Goal: Complete application form

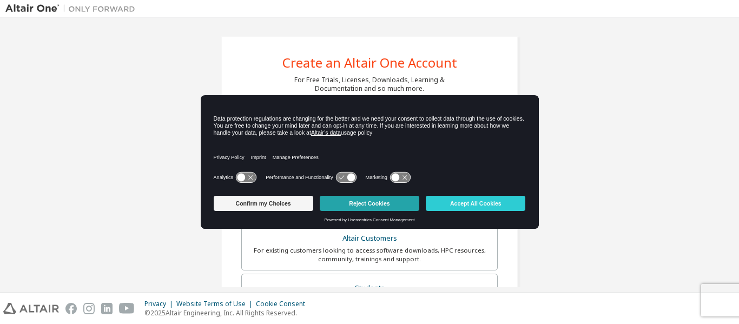
click at [383, 201] on button "Reject Cookies" at bounding box center [370, 203] width 100 height 15
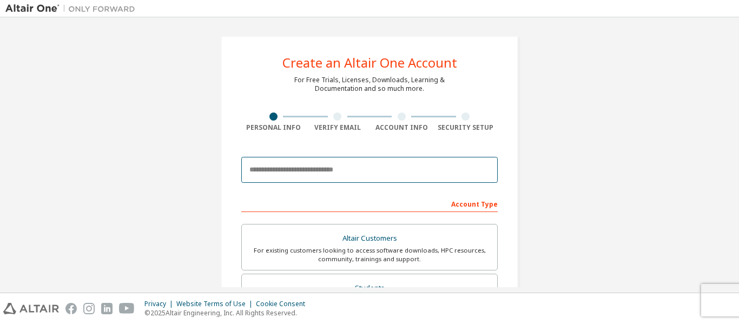
click at [262, 174] on input "email" at bounding box center [369, 170] width 256 height 26
type input "**********"
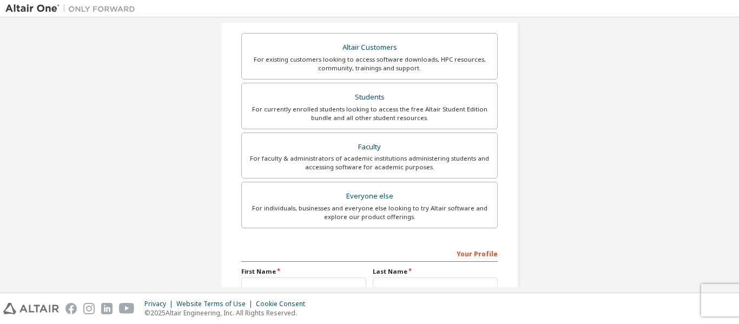
scroll to position [208, 0]
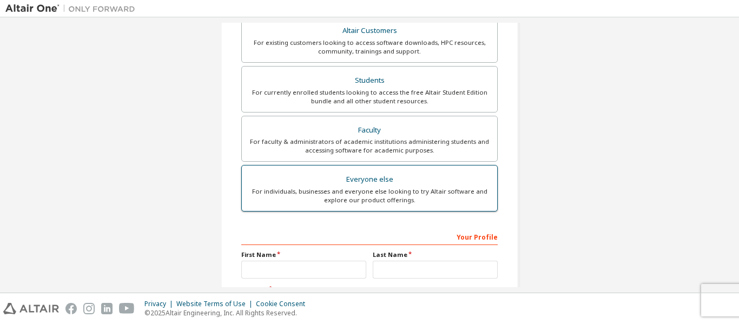
click at [436, 192] on div "For individuals, businesses and everyone else looking to try Altair software an…" at bounding box center [369, 195] width 242 height 17
click at [409, 187] on div "For individuals, businesses and everyone else looking to try Altair software an…" at bounding box center [369, 195] width 242 height 17
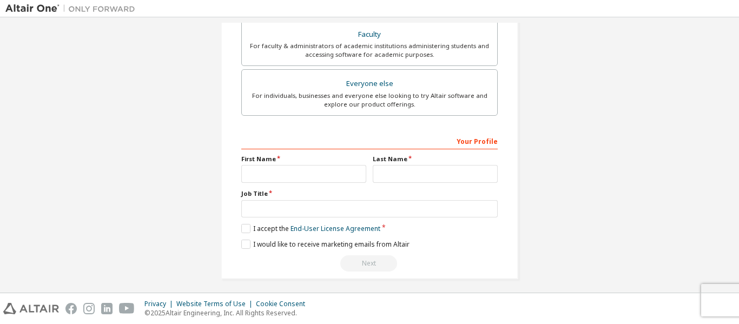
scroll to position [308, 0]
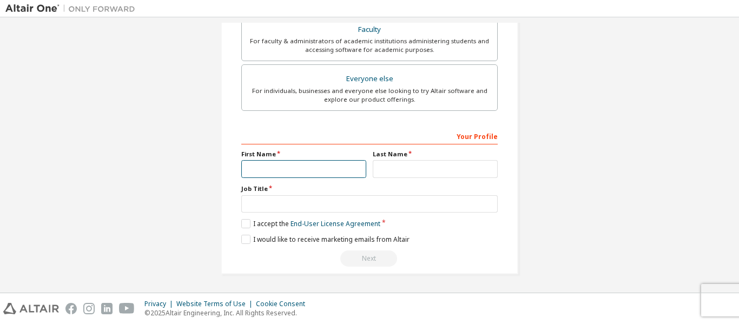
click at [306, 168] on input "text" at bounding box center [303, 169] width 125 height 18
type input "*"
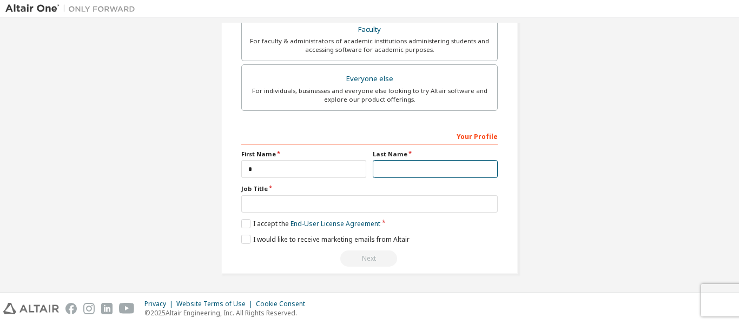
click at [376, 169] on input "text" at bounding box center [435, 169] width 125 height 18
type input "*"
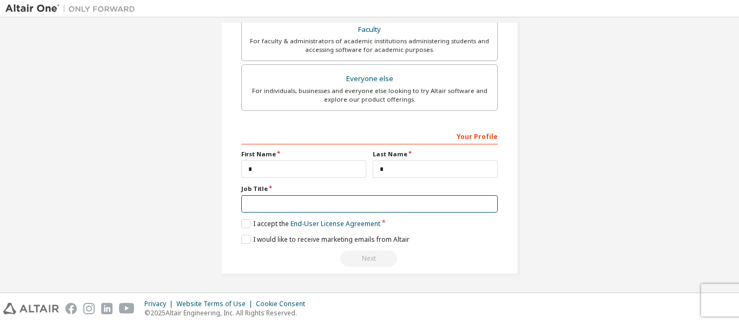
click at [308, 207] on input "text" at bounding box center [369, 204] width 256 height 18
type input "***"
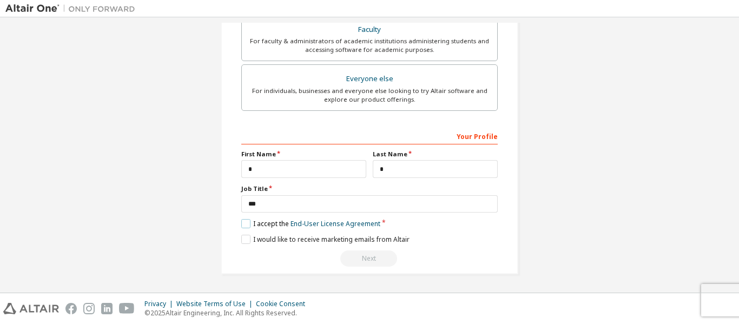
click at [242, 226] on label "I accept the End-User License Agreement" at bounding box center [310, 223] width 139 height 9
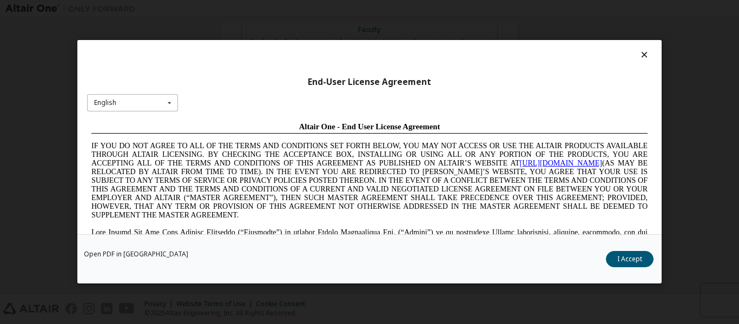
scroll to position [0, 0]
click at [171, 107] on icon at bounding box center [170, 103] width 14 height 17
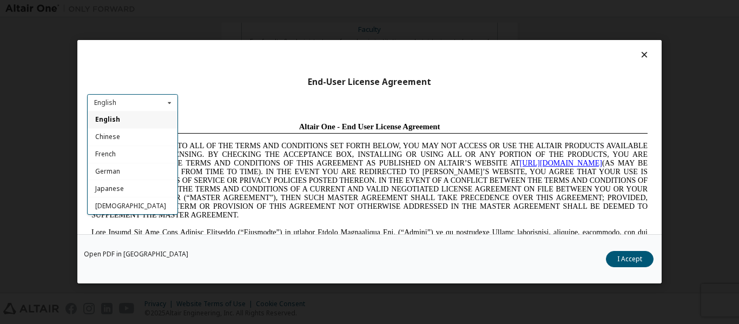
click at [171, 107] on icon at bounding box center [170, 103] width 14 height 17
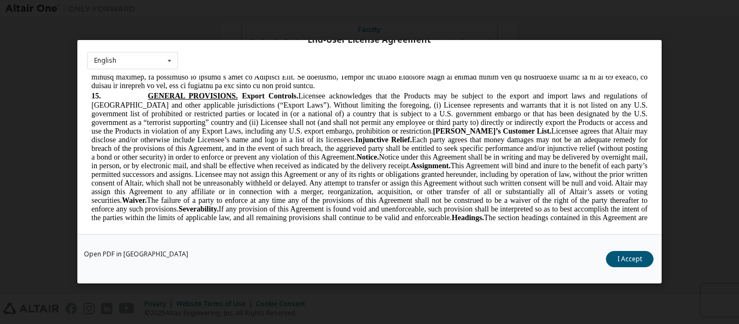
scroll to position [2949, 0]
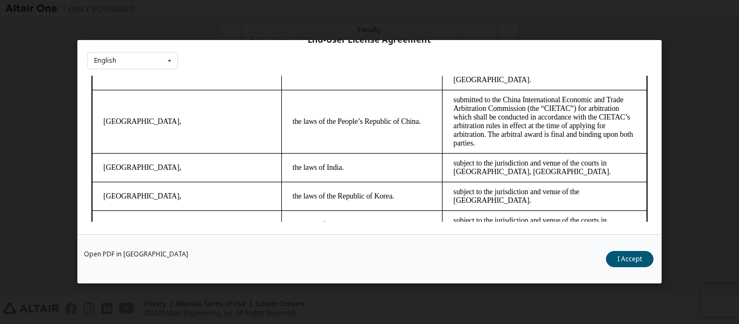
drag, startPoint x: 644, startPoint y: 187, endPoint x: 733, endPoint y: 316, distance: 156.4
click at [634, 259] on button "I Accept" at bounding box center [630, 260] width 48 height 16
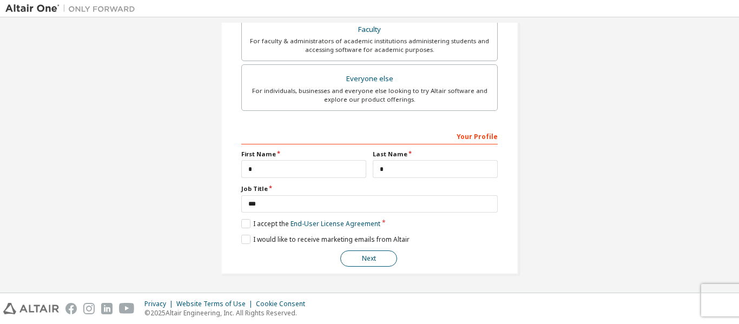
click at [370, 258] on button "Next" at bounding box center [368, 259] width 57 height 16
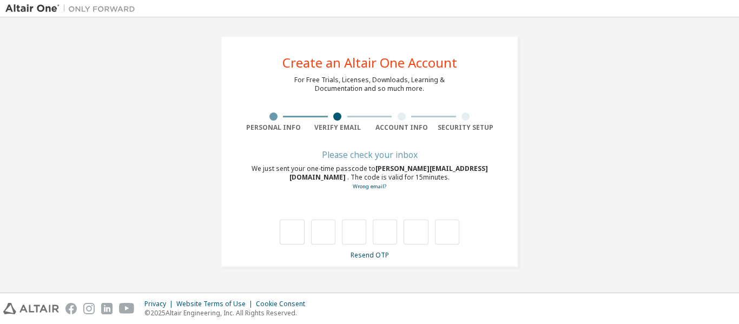
scroll to position [0, 0]
type input "*"
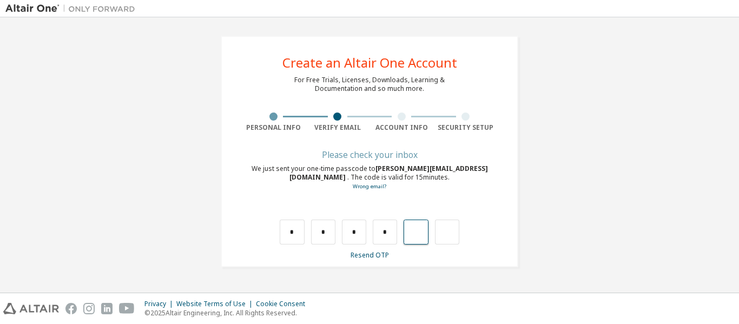
type input "*"
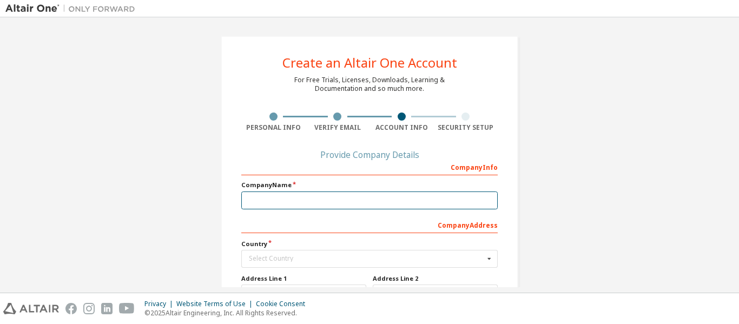
click at [449, 199] on input "text" at bounding box center [369, 201] width 256 height 18
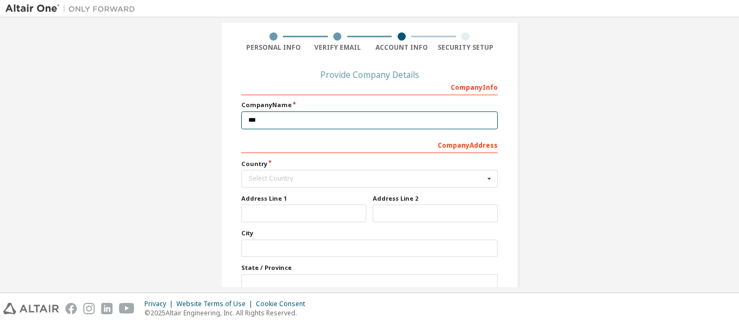
scroll to position [84, 0]
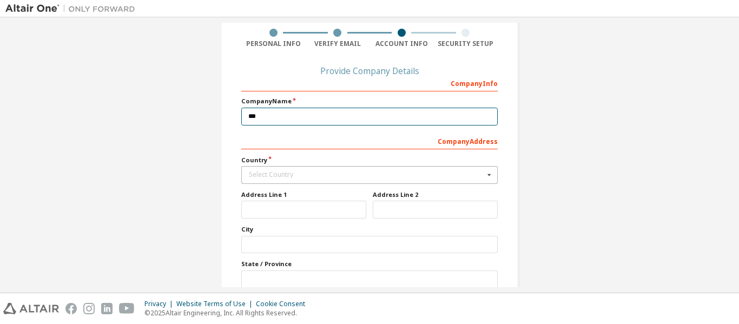
type input "***"
click at [314, 173] on div "Select Country" at bounding box center [366, 175] width 235 height 6
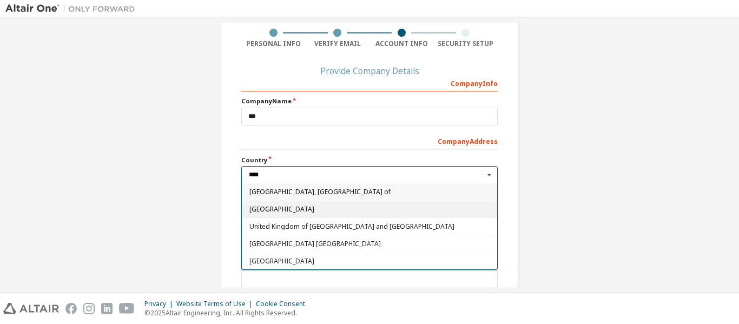
type input "****"
click at [288, 209] on span "United Arab Emirates" at bounding box center [369, 209] width 241 height 6
type input "***"
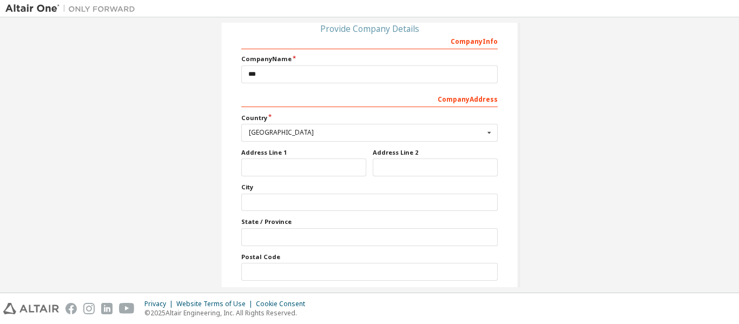
scroll to position [170, 0]
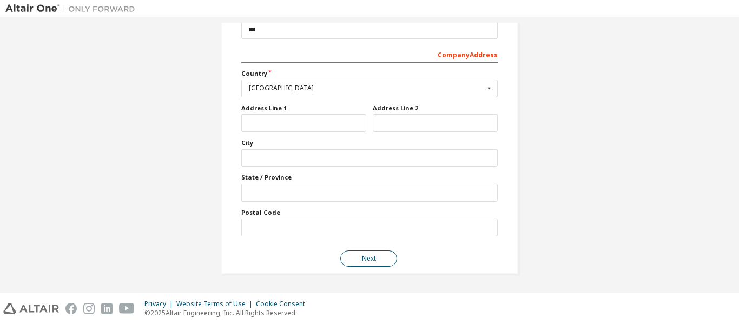
click at [385, 257] on button "Next" at bounding box center [368, 259] width 57 height 16
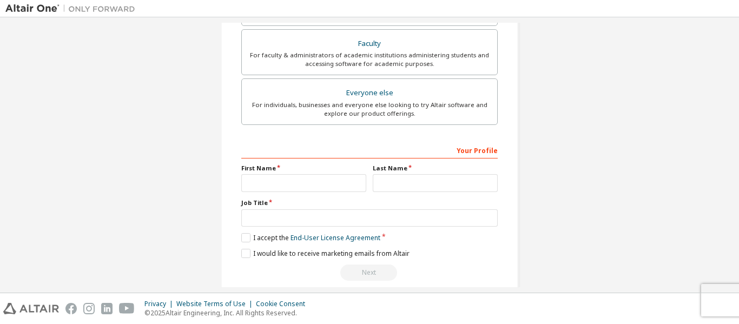
scroll to position [308, 0]
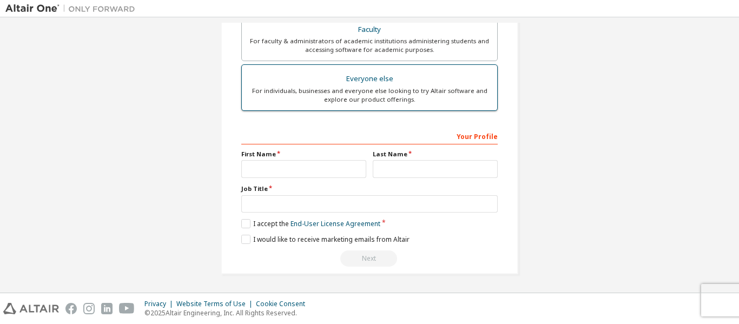
click at [431, 89] on div "For individuals, businesses and everyone else looking to try Altair software an…" at bounding box center [369, 95] width 242 height 17
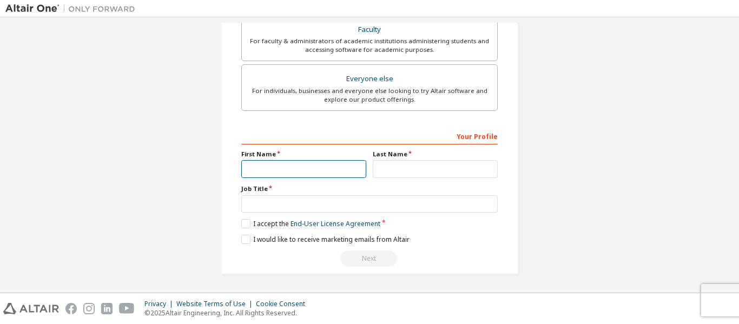
click at [307, 168] on input "text" at bounding box center [303, 169] width 125 height 18
type input "*"
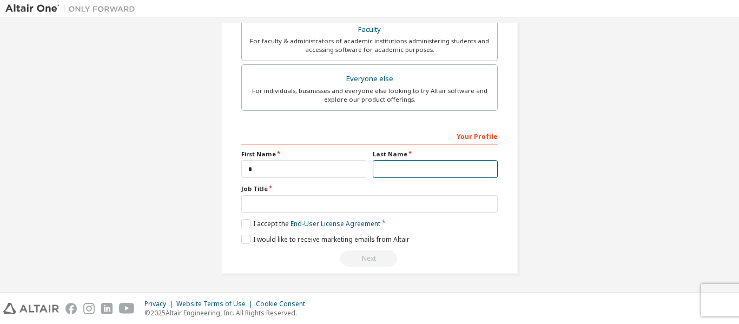
click at [389, 174] on input "text" at bounding box center [435, 169] width 125 height 18
type input "*"
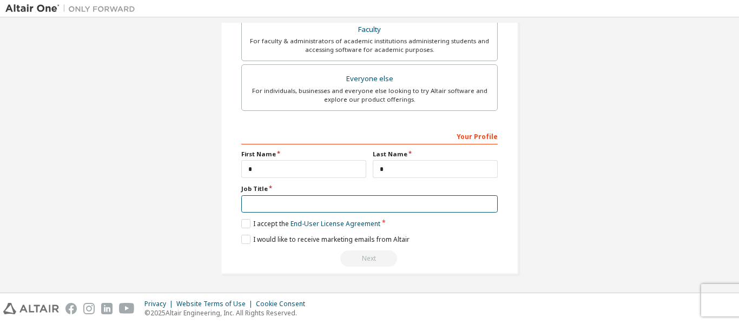
click at [351, 203] on input "text" at bounding box center [369, 204] width 256 height 18
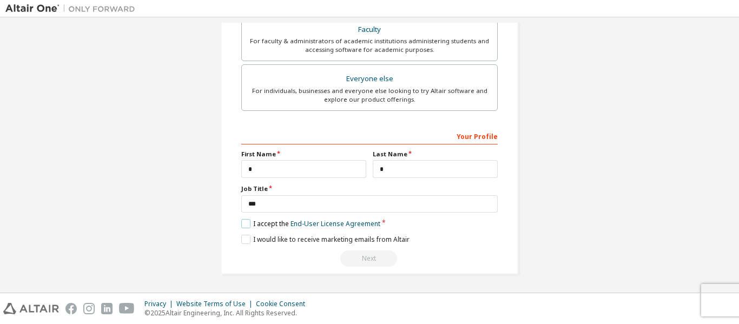
click at [245, 221] on label "I accept the End-User License Agreement" at bounding box center [310, 223] width 139 height 9
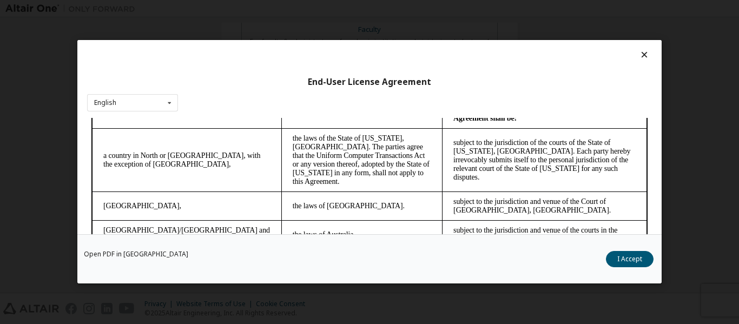
scroll to position [2949, 0]
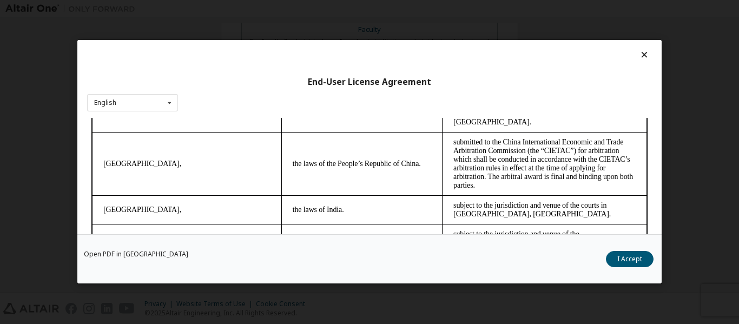
drag, startPoint x: 641, startPoint y: 134, endPoint x: 728, endPoint y: 381, distance: 262.2
drag, startPoint x: 642, startPoint y: 253, endPoint x: 645, endPoint y: 245, distance: 9.2
click at [645, 245] on div "Open PDF in New Tab I Accept" at bounding box center [369, 259] width 584 height 49
click at [623, 254] on button "I Accept" at bounding box center [630, 260] width 48 height 16
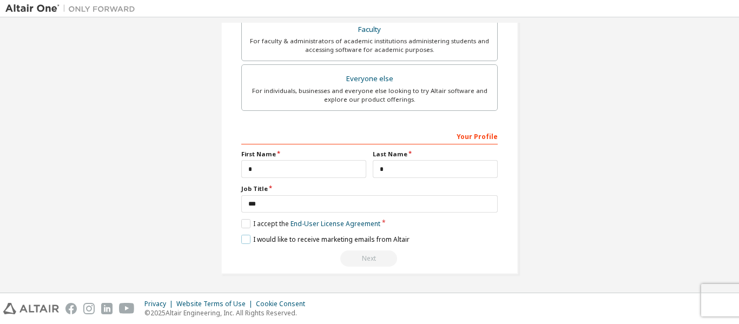
click at [248, 238] on label "I would like to receive marketing emails from Altair" at bounding box center [325, 239] width 168 height 9
click at [245, 240] on label "I would like to receive marketing emails from Altair" at bounding box center [325, 239] width 168 height 9
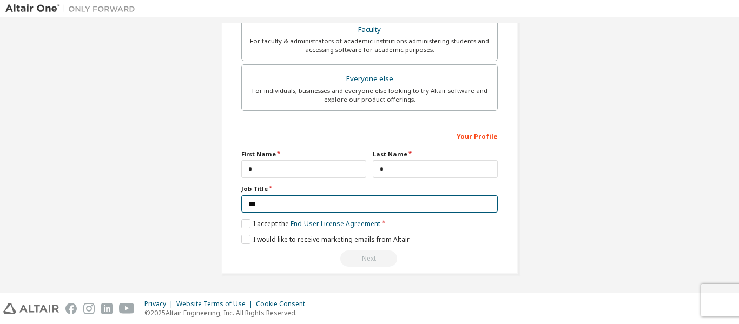
click at [279, 202] on input "***" at bounding box center [369, 204] width 256 height 18
type input "****"
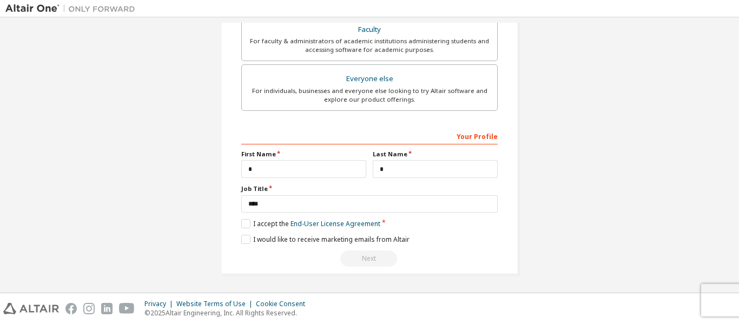
click at [372, 259] on div "Next" at bounding box center [369, 259] width 256 height 16
drag, startPoint x: 734, startPoint y: 209, endPoint x: 728, endPoint y: 137, distance: 72.7
click at [728, 137] on div "**********" at bounding box center [369, 154] width 739 height 275
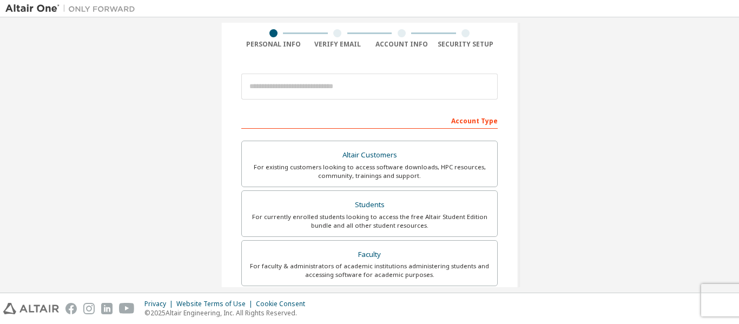
scroll to position [81, 0]
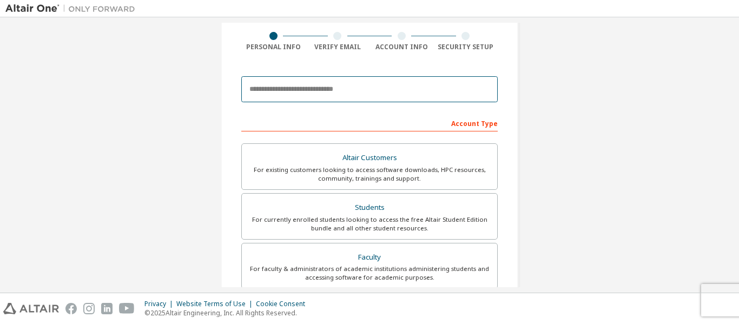
click at [380, 87] on input "email" at bounding box center [369, 89] width 256 height 26
type input "**********"
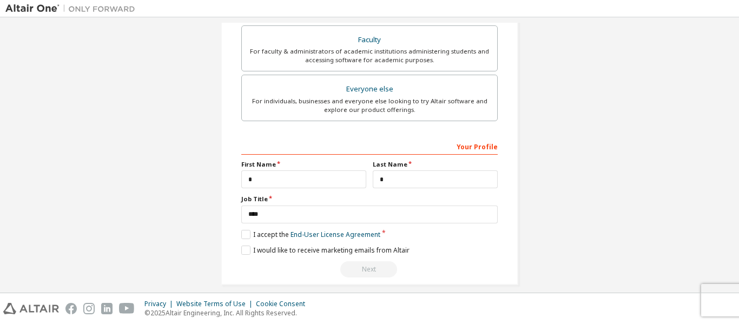
scroll to position [343, 0]
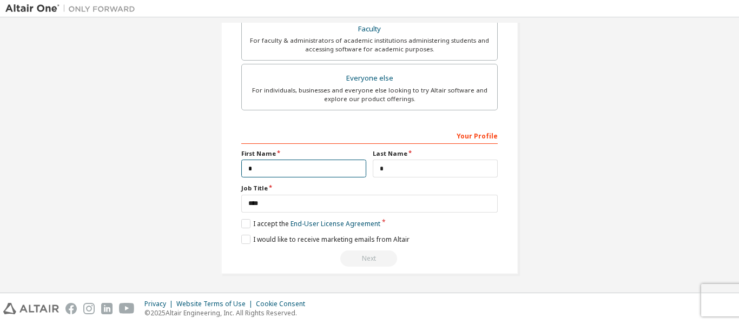
click at [308, 167] on input "*" at bounding box center [303, 169] width 125 height 18
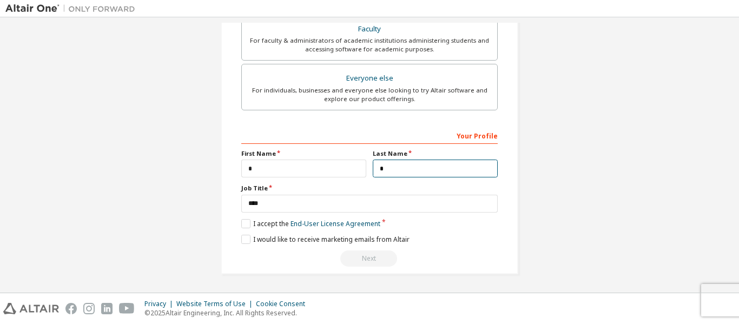
click at [392, 170] on input "*" at bounding box center [435, 169] width 125 height 18
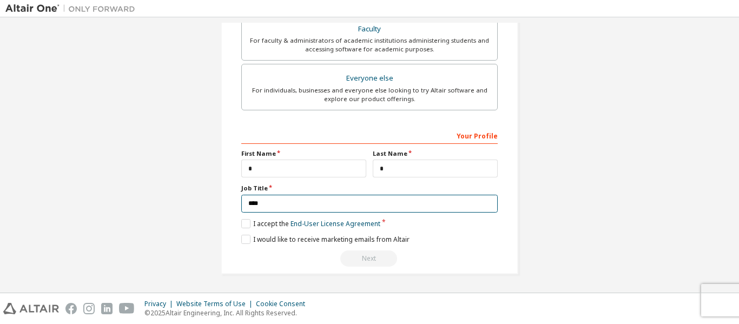
click at [302, 202] on input "****" at bounding box center [369, 204] width 256 height 18
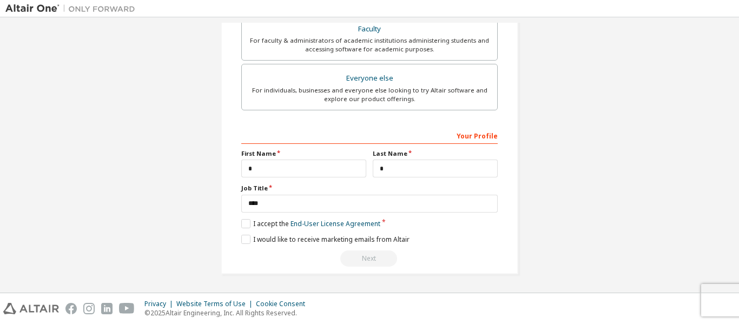
click at [369, 256] on div "Next" at bounding box center [369, 259] width 256 height 16
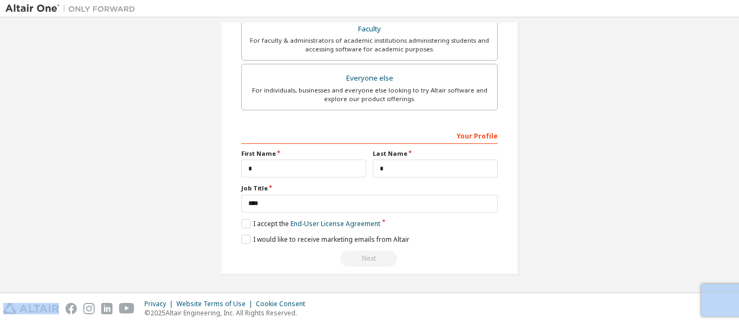
click at [369, 256] on div "Next" at bounding box center [369, 259] width 256 height 16
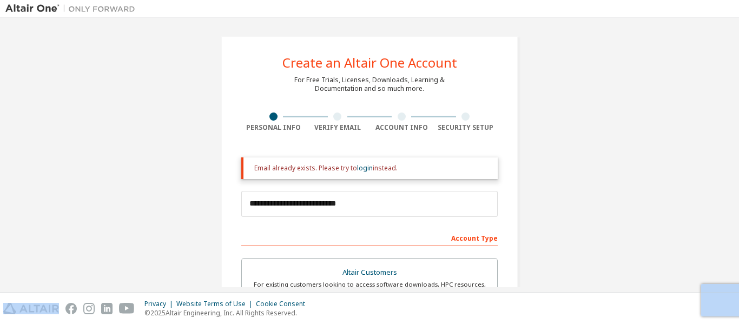
scroll to position [9, 0]
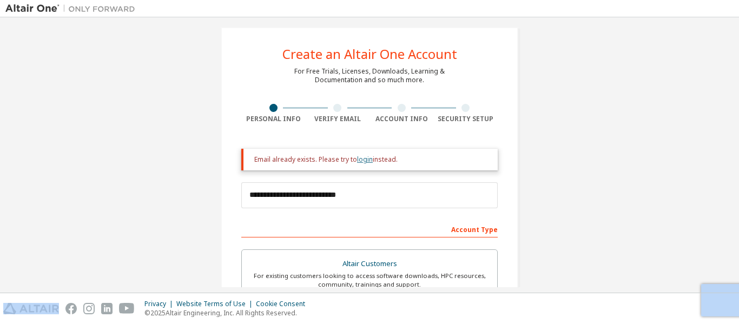
click at [361, 158] on link "login" at bounding box center [365, 159] width 16 height 9
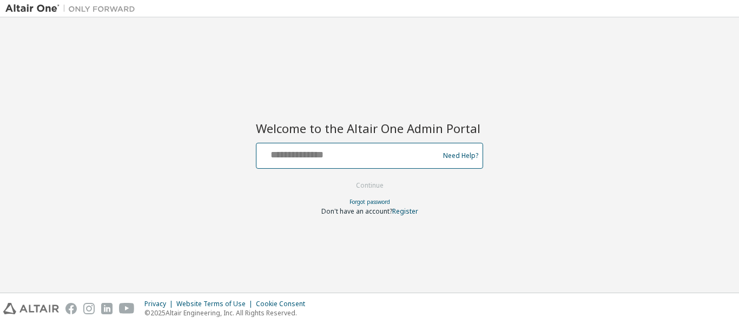
click at [306, 157] on input "text" at bounding box center [349, 154] width 177 height 16
type input "**********"
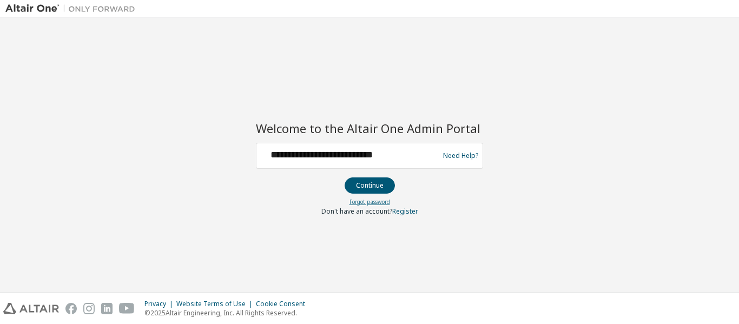
click at [367, 203] on link "Forgot password" at bounding box center [370, 202] width 41 height 8
click at [373, 179] on button "Continue" at bounding box center [370, 185] width 50 height 16
